Goal: Feedback & Contribution: Contribute content

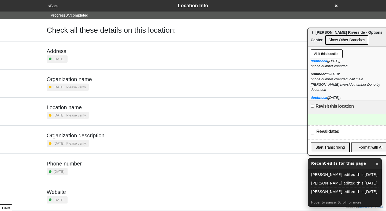
drag, startPoint x: 374, startPoint y: 43, endPoint x: 318, endPoint y: 29, distance: 57.6
click at [318, 29] on div "⋮ [PERSON_NAME] Riverside - Options Center Show Other Branches" at bounding box center [350, 37] width 85 height 18
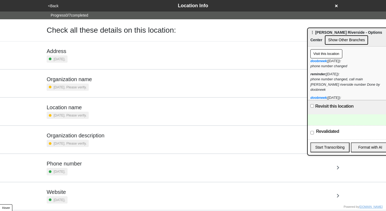
click at [132, 102] on div "Location name 10 months ago. Please verify." at bounding box center [192, 112] width 305 height 28
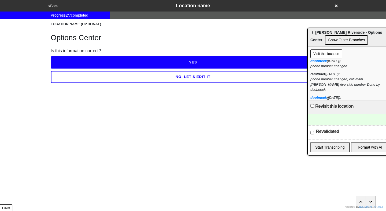
click at [170, 76] on button "NO, LET'S EDIT IT" at bounding box center [193, 77] width 284 height 12
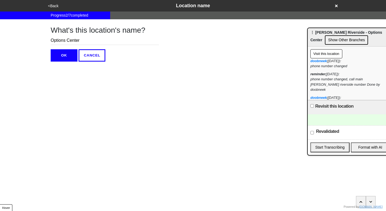
click at [52, 40] on input "Options Center" at bounding box center [105, 40] width 108 height 9
type input "Options Center"
click at [62, 55] on button "OK" at bounding box center [64, 55] width 27 height 12
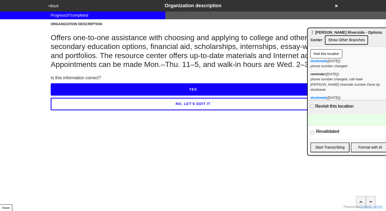
click at [333, 120] on div at bounding box center [350, 119] width 85 height 11
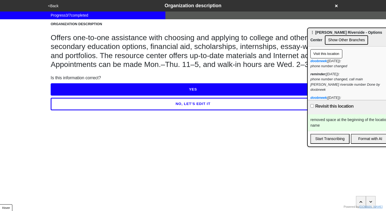
click at [302, 132] on html "<Back Organization description Progress 3 / 7 completed ORGANIZATION DESCRIPTIO…" at bounding box center [193, 66] width 386 height 132
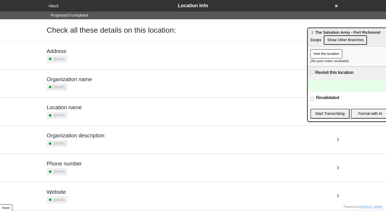
click at [231, 104] on div "Location name 3 months ago." at bounding box center [193, 111] width 293 height 15
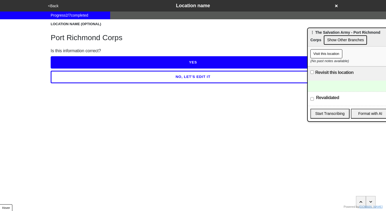
click at [158, 76] on button "NO, LET'S EDIT IT" at bounding box center [193, 77] width 284 height 12
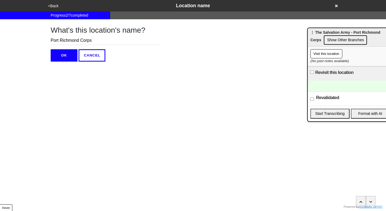
click at [52, 40] on input "Port Richmond Corps" at bounding box center [105, 40] width 108 height 9
type input "Port Richmond Corps"
click at [62, 55] on button "OK" at bounding box center [64, 55] width 27 height 12
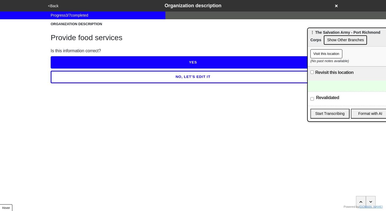
click at [330, 88] on div at bounding box center [350, 86] width 85 height 11
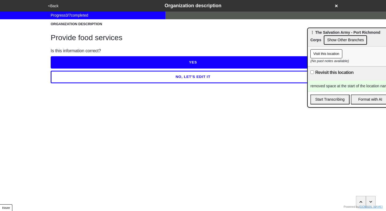
click at [338, 105] on html "<Back Organization description Progress 3 / 7 completed ORGANIZATION DESCRIPTIO…" at bounding box center [193, 52] width 386 height 105
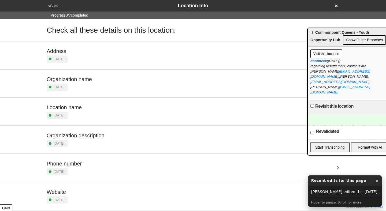
click at [212, 79] on div "Organization name 4 months ago." at bounding box center [193, 83] width 293 height 15
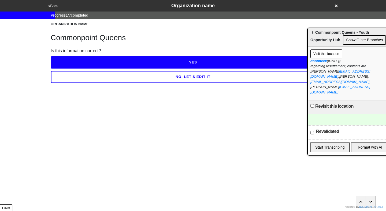
click at [212, 79] on button "NO, LET'S EDIT IT" at bounding box center [193, 77] width 284 height 12
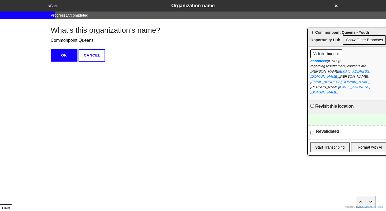
click at [53, 40] on input "Commonpoint Queens" at bounding box center [106, 40] width 110 height 9
type input "Commonpoint Queens"
click at [67, 58] on button "OK" at bounding box center [64, 55] width 27 height 12
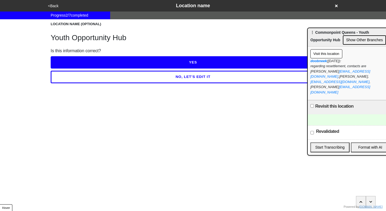
click at [358, 203] on button "button" at bounding box center [361, 202] width 10 height 12
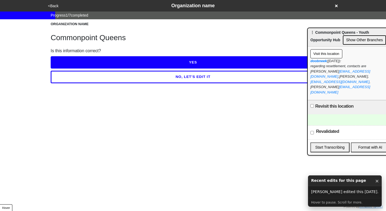
click at [332, 114] on div at bounding box center [350, 119] width 85 height 11
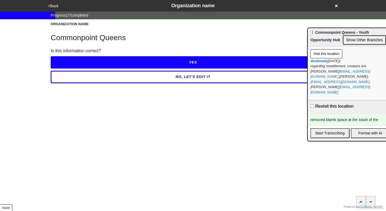
click at [360, 114] on div "removed blamk space at the sstart of the" at bounding box center [350, 119] width 85 height 11
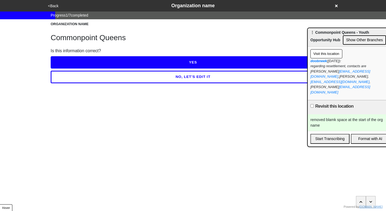
click at [264, 105] on html "<Back Organization name Progress 1 / 7 completed ORGANIZATION NAME Commonpoint …" at bounding box center [193, 52] width 386 height 105
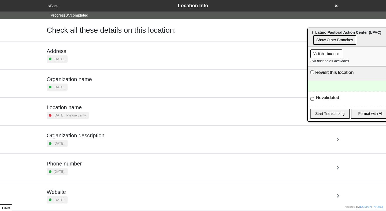
click at [174, 77] on div "Organization name 2 months ago." at bounding box center [193, 83] width 293 height 15
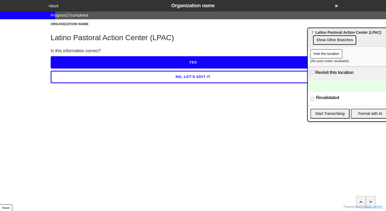
click at [174, 77] on button "NO, LET'S EDIT IT" at bounding box center [193, 77] width 284 height 12
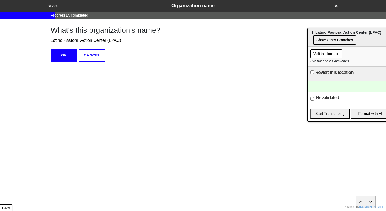
click at [53, 41] on input "Latino Pastoral Action Center (LPAC)" at bounding box center [106, 40] width 110 height 9
type input "Latino Pastoral Action Center (LPAC)"
click at [60, 53] on button "OK" at bounding box center [64, 55] width 27 height 12
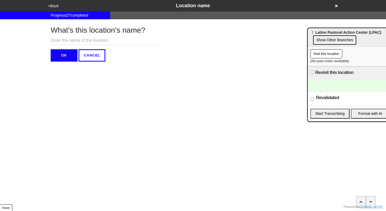
click at [329, 92] on div "Revalidated" at bounding box center [350, 99] width 85 height 14
click at [333, 87] on div at bounding box center [350, 86] width 85 height 11
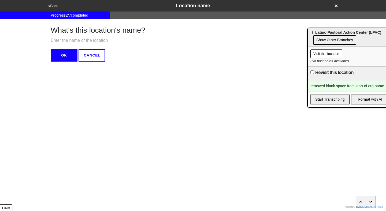
click at [271, 83] on html "<Back Location name Progress 2 / 7 completed What's this location's name? OK CA…" at bounding box center [193, 41] width 386 height 83
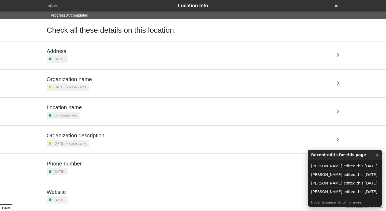
click at [152, 115] on div "Location name 37 minutes ago." at bounding box center [193, 111] width 293 height 15
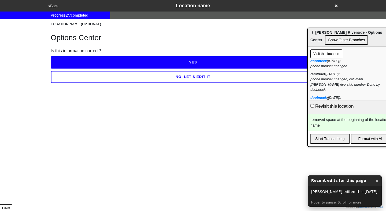
click at [193, 80] on button "NO, LET'S EDIT IT" at bounding box center [193, 77] width 284 height 12
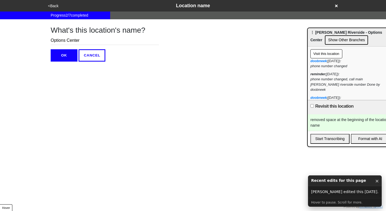
click at [51, 41] on input "Options Center" at bounding box center [105, 40] width 108 height 9
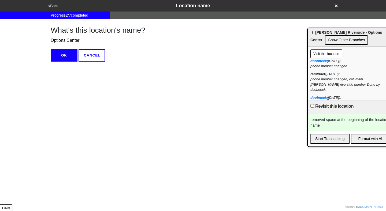
click at [156, 64] on html "<Back Location name Progress 2 / 7 completed What's this location's name? Optio…" at bounding box center [193, 41] width 386 height 83
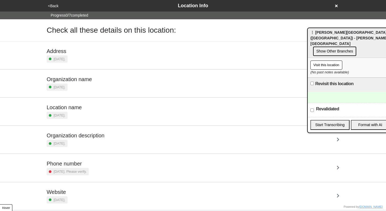
click at [150, 104] on div "Location name [DATE]." at bounding box center [193, 111] width 293 height 15
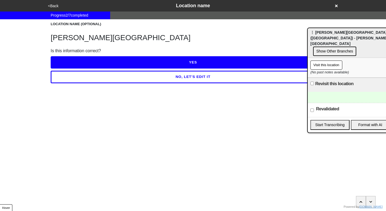
click at [188, 78] on button "NO, LET'S EDIT IT" at bounding box center [193, 77] width 284 height 12
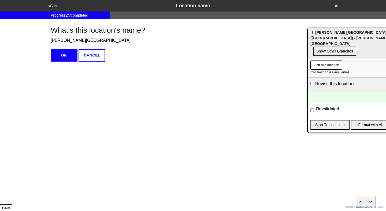
click at [53, 39] on input "[PERSON_NAME][GEOGRAPHIC_DATA]" at bounding box center [105, 40] width 108 height 9
type input "Walton Avenue"
click at [63, 59] on button "OK" at bounding box center [64, 55] width 27 height 12
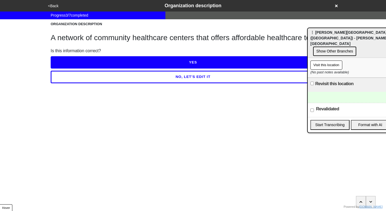
click at [336, 92] on div at bounding box center [350, 97] width 85 height 11
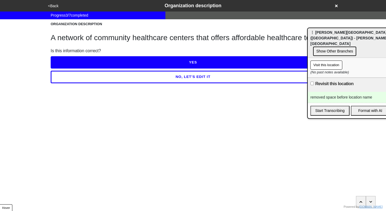
click at [312, 105] on html "<Back Organization description Progress 3 / 7 completed ORGANIZATION DESCRIPTIO…" at bounding box center [193, 52] width 386 height 105
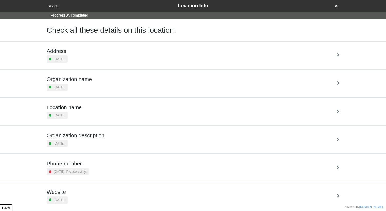
click at [178, 106] on div "Location name [DATE]." at bounding box center [193, 111] width 293 height 15
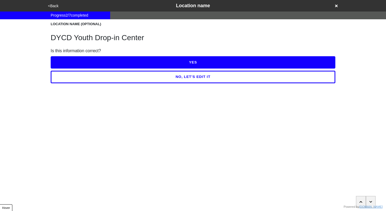
click at [204, 77] on button "NO, LET'S EDIT IT" at bounding box center [193, 77] width 284 height 12
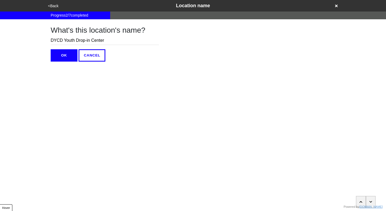
click at [53, 41] on input "DYCD Youth Drop-in Center" at bounding box center [105, 40] width 108 height 9
type input "DYCD Youth Drop-in Center"
click at [62, 58] on button "OK" at bounding box center [64, 55] width 27 height 12
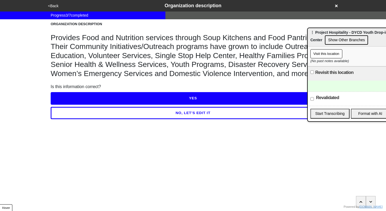
click at [332, 81] on div at bounding box center [350, 86] width 85 height 11
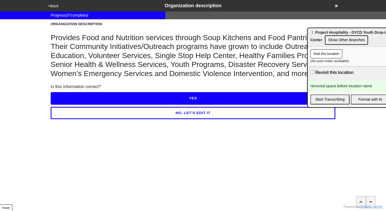
click at [335, 141] on html "<Back Organization description Progress 3 / 7 completed ORGANIZATION DESCRIPTIO…" at bounding box center [193, 70] width 386 height 141
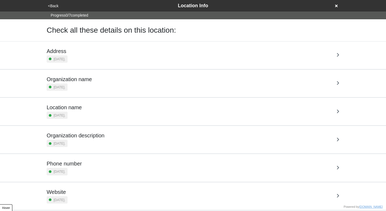
click at [173, 83] on div "Organization name [DATE]." at bounding box center [193, 83] width 293 height 15
click at [173, 83] on html "<Back Location Info Progress 0 / 7 completed Check all these details on this lo…" at bounding box center [193, 125] width 386 height 251
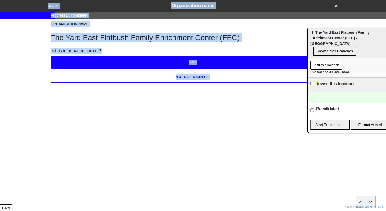
click at [178, 79] on button "NO, LET'S EDIT IT" at bounding box center [193, 77] width 284 height 12
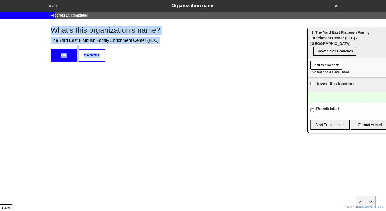
click at [52, 39] on input "The Yard East Flatbush Family Enrichment Center (FEC)" at bounding box center [106, 40] width 110 height 9
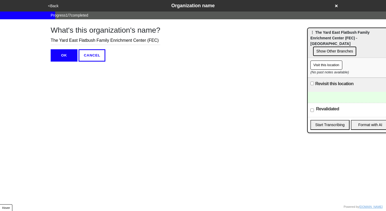
type input "The Yard East Flatbush Family Enrichment Center (FEC)"
click at [56, 53] on button "OK" at bounding box center [64, 55] width 27 height 12
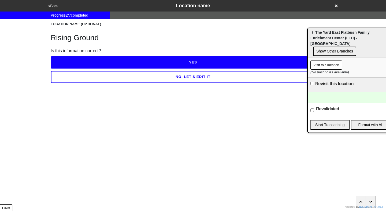
click at [325, 92] on div at bounding box center [350, 97] width 85 height 11
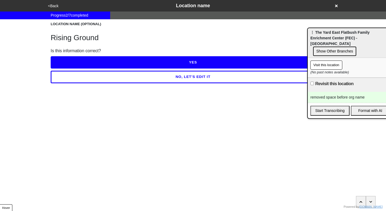
click at [301, 105] on html "<Back Location name Progress 2 / 7 completed LOCATION NAME (OPTIONAL) Rising Gr…" at bounding box center [193, 52] width 386 height 105
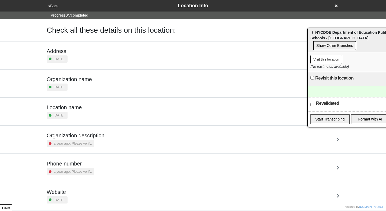
click at [145, 111] on div "Location name 15 days ago." at bounding box center [193, 111] width 293 height 15
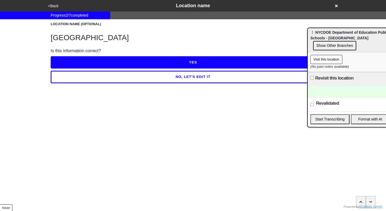
click at [186, 80] on button "NO, LET'S EDIT IT" at bounding box center [193, 77] width 284 height 12
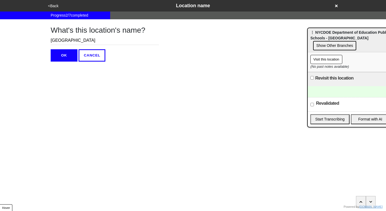
click at [52, 40] on input "Brooklyn Adult Learning Center" at bounding box center [105, 40] width 108 height 9
type input "Brooklyn Adult Learning Center"
click at [55, 56] on button "OK" at bounding box center [64, 55] width 27 height 12
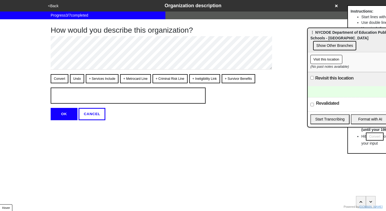
click at [334, 90] on div at bounding box center [350, 91] width 85 height 11
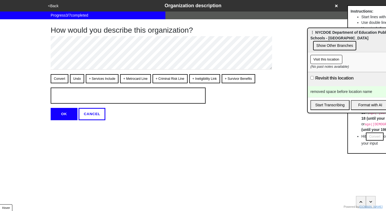
click at [310, 127] on html "<Back Organization description Progress 3 / 7 completed How would you describe …" at bounding box center [193, 71] width 386 height 142
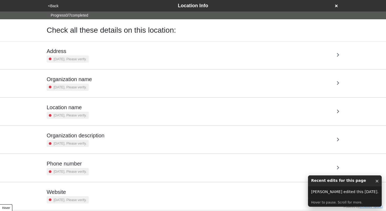
click at [185, 106] on div "Location name [DATE]. Please verify." at bounding box center [193, 111] width 293 height 15
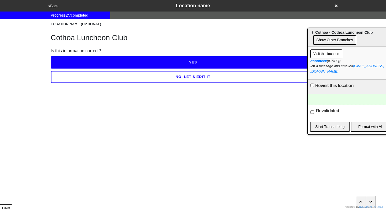
click at [189, 76] on button "NO, LET'S EDIT IT" at bounding box center [193, 77] width 284 height 12
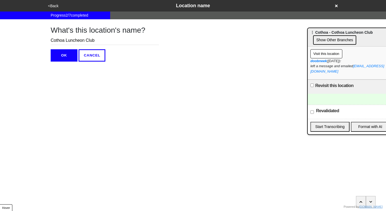
click at [52, 42] on input "Cothoa Luncheon Club" at bounding box center [105, 40] width 108 height 9
type input "Cothoa Luncheon Club"
click at [63, 55] on button "OK" at bounding box center [64, 55] width 27 height 12
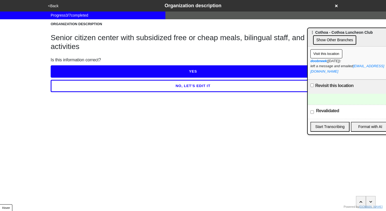
click at [325, 94] on div at bounding box center [350, 99] width 85 height 11
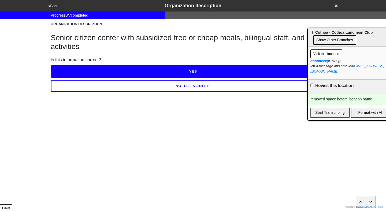
click at [275, 114] on html "<Back Organization description Progress 3 / 7 completed ORGANIZATION DESCRIPTIO…" at bounding box center [193, 57] width 386 height 114
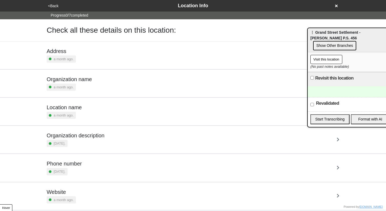
click at [170, 107] on div "Location name a month ago." at bounding box center [193, 111] width 293 height 15
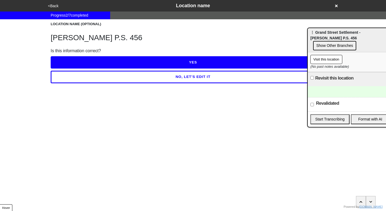
click at [189, 76] on button "NO, LET'S EDIT IT" at bounding box center [193, 77] width 284 height 12
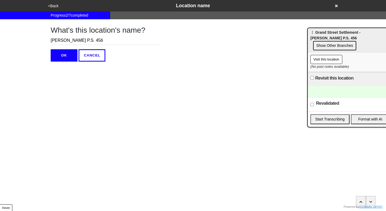
click at [53, 40] on input "[PERSON_NAME] P.S. 456" at bounding box center [105, 40] width 108 height 9
type input "[PERSON_NAME] P.S. 456"
click at [57, 56] on button "OK" at bounding box center [64, 55] width 27 height 12
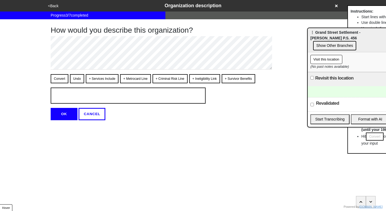
click at [315, 86] on div at bounding box center [350, 91] width 85 height 11
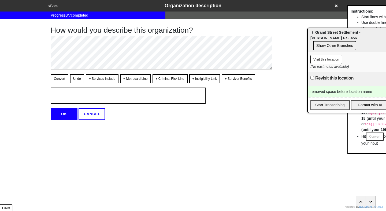
click at [257, 139] on html "<Back Organization description Progress 3 / 7 completed How would you describe …" at bounding box center [193, 71] width 386 height 142
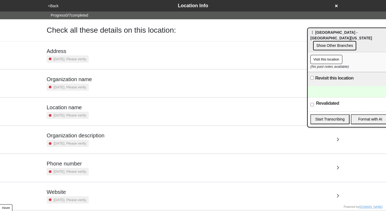
click at [179, 120] on div "Location name 2 years ago. Please verify." at bounding box center [192, 112] width 305 height 28
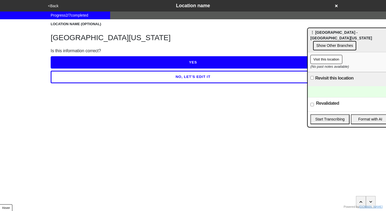
click at [184, 80] on button "NO, LET'S EDIT IT" at bounding box center [193, 77] width 284 height 12
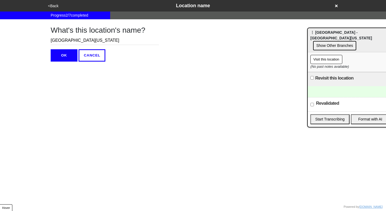
click at [53, 39] on input "Northern New Jersey" at bounding box center [105, 40] width 108 height 9
type input "Northern New Jersey"
click at [61, 55] on button "OK" at bounding box center [64, 55] width 27 height 12
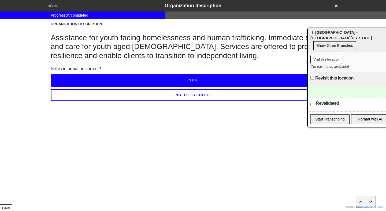
click at [323, 87] on div at bounding box center [350, 91] width 85 height 11
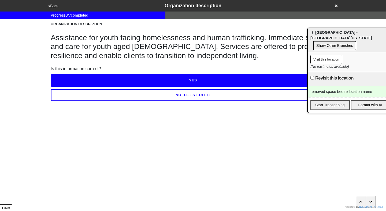
click at [342, 86] on div "removed space beofre location name" at bounding box center [350, 91] width 85 height 11
click at [331, 121] on html "<Back Organization description Progress 3 / 7 completed ORGANIZATION DESCRIPTIO…" at bounding box center [193, 61] width 386 height 123
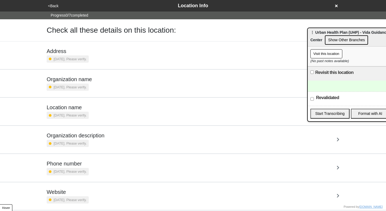
click at [206, 114] on div "Location name [DATE]. Please verify." at bounding box center [193, 111] width 293 height 15
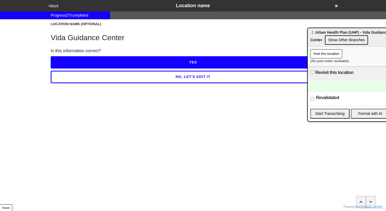
click at [115, 76] on button "NO, LET'S EDIT IT" at bounding box center [193, 77] width 284 height 12
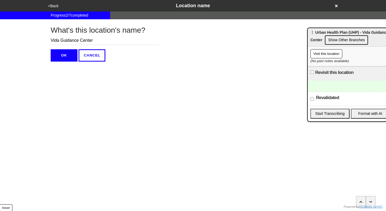
click at [53, 39] on input "Vida Guidance Center" at bounding box center [105, 40] width 108 height 9
type input "Vida Guidance Center"
click at [54, 53] on button "OK" at bounding box center [64, 55] width 27 height 12
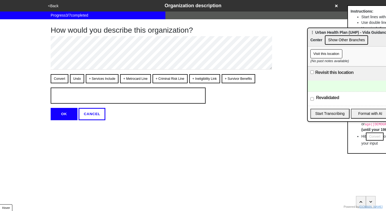
click at [325, 85] on div at bounding box center [350, 86] width 85 height 11
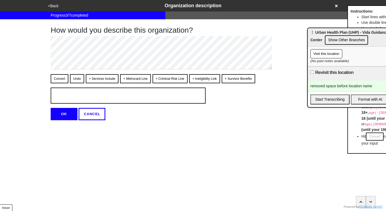
click at [308, 114] on div "How would you describe this organization? Convert Undo + Services Include + Met…" at bounding box center [192, 69] width 297 height 101
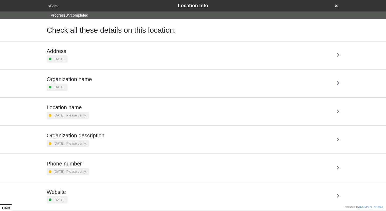
click at [156, 109] on div "Location name [DATE]. Please verify." at bounding box center [193, 111] width 293 height 15
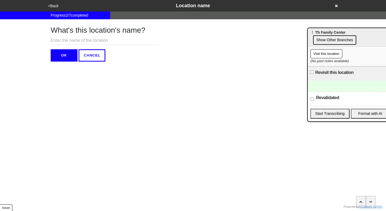
click at [47, 5] on button "<Back" at bounding box center [53, 6] width 14 height 6
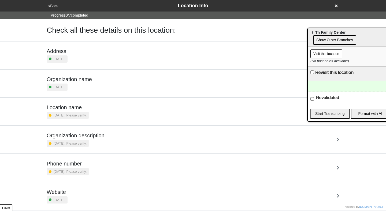
click at [111, 81] on div "Organization name [DATE]." at bounding box center [193, 83] width 293 height 15
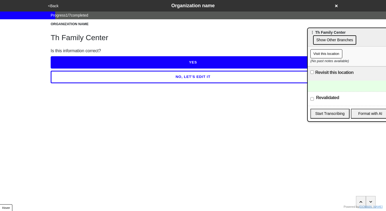
click at [128, 75] on button "NO, LET'S EDIT IT" at bounding box center [193, 77] width 284 height 12
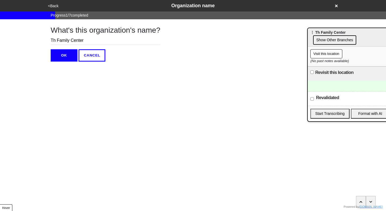
click at [55, 40] on input "Th Family Center" at bounding box center [106, 40] width 110 height 9
type input "The Family Center"
click at [68, 59] on button "OK" at bounding box center [64, 55] width 27 height 12
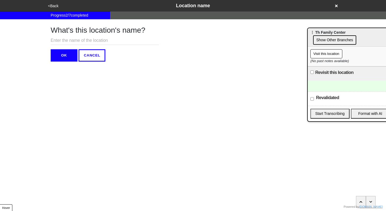
click at [324, 83] on div at bounding box center [350, 86] width 85 height 11
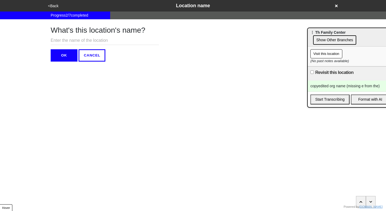
click at [297, 83] on html "<Back Location name Progress 2 / 7 completed What's this location's name? OK CA…" at bounding box center [193, 41] width 386 height 83
